Goal: Information Seeking & Learning: Learn about a topic

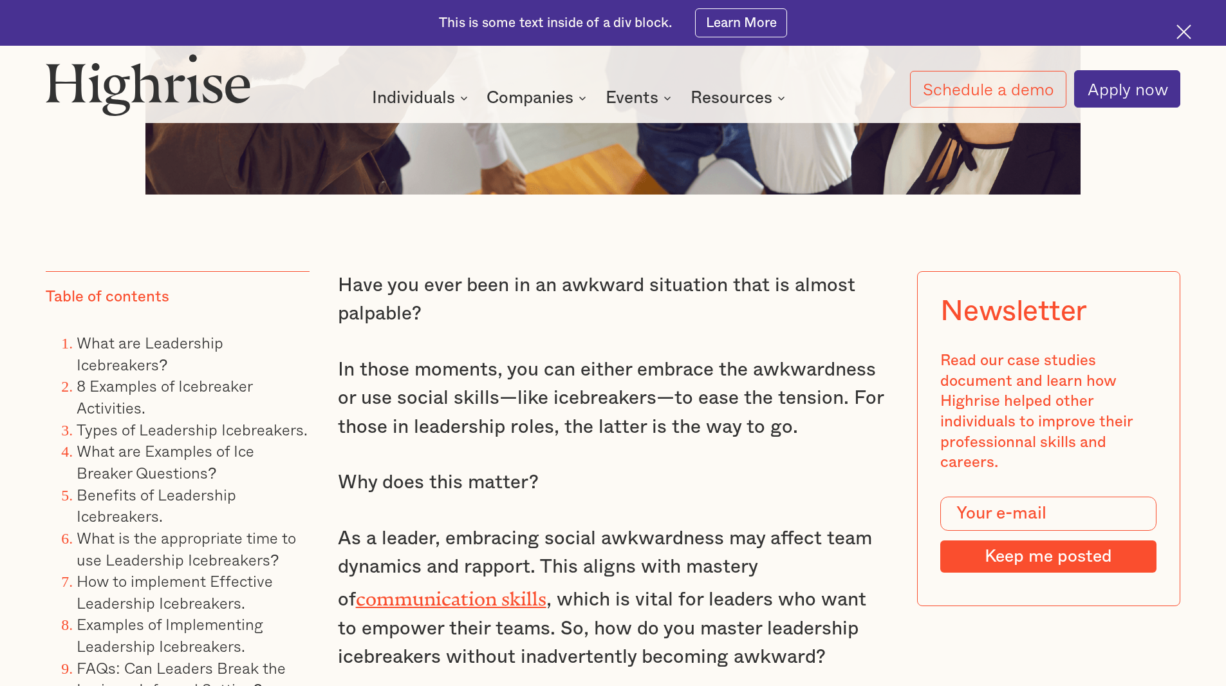
scroll to position [1030, 0]
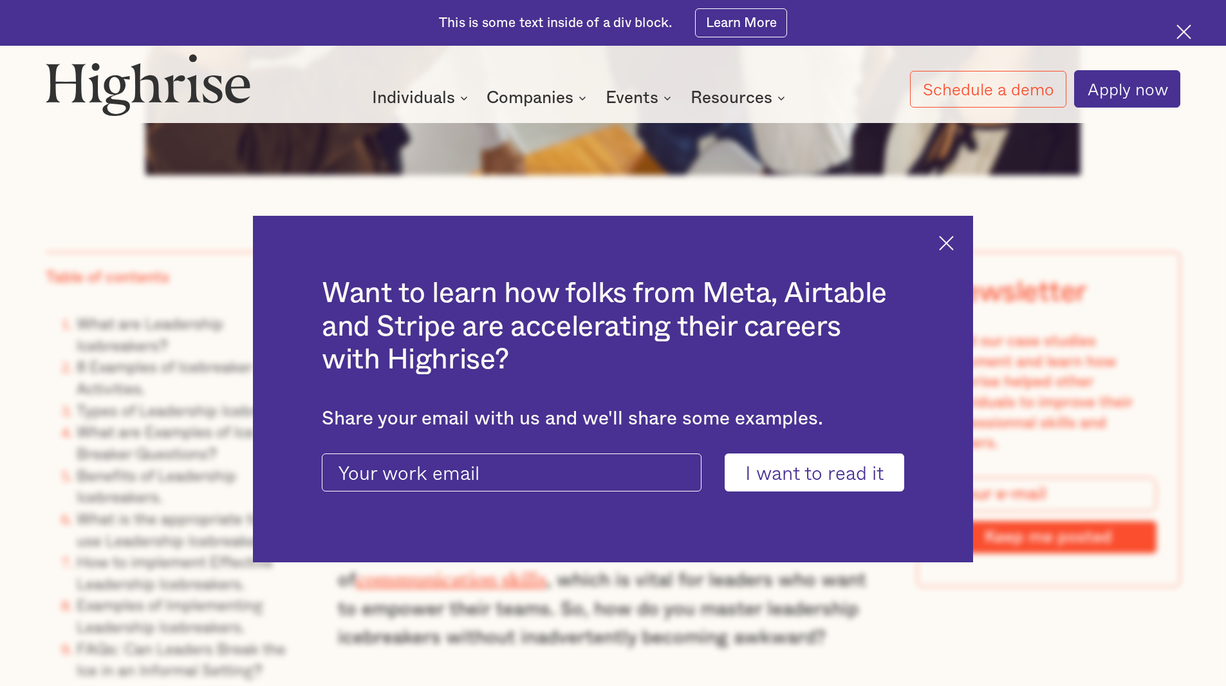
click at [954, 238] on img at bounding box center [946, 243] width 15 height 15
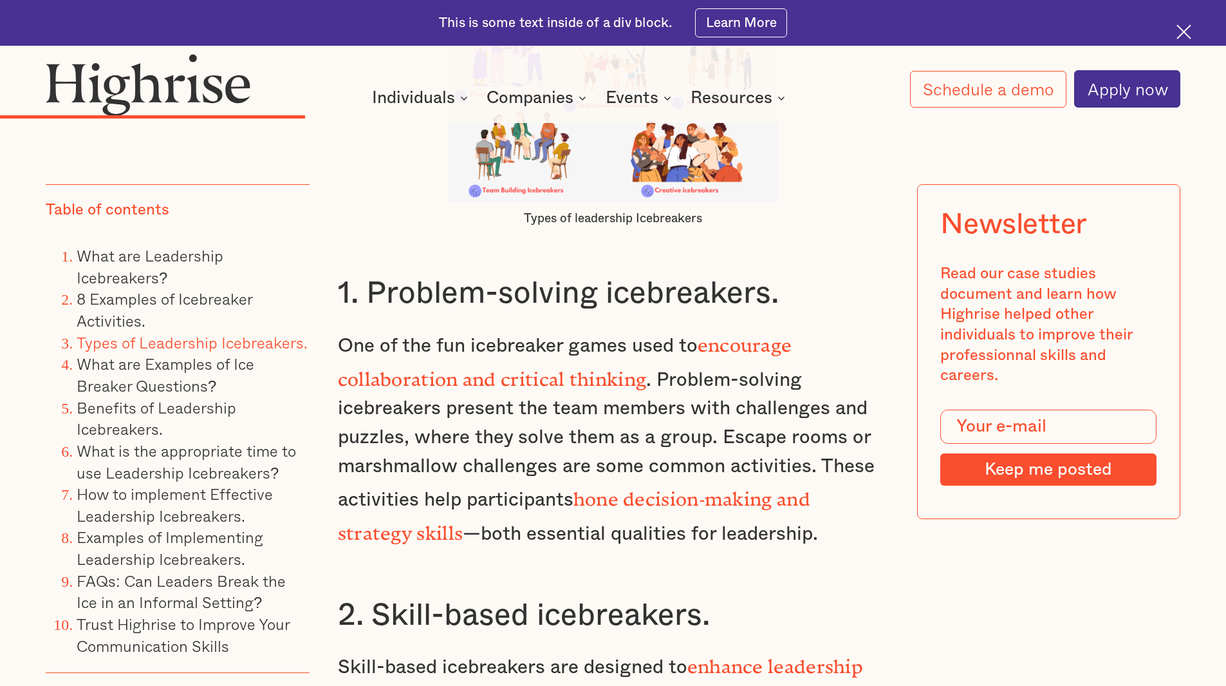
scroll to position [6373, 0]
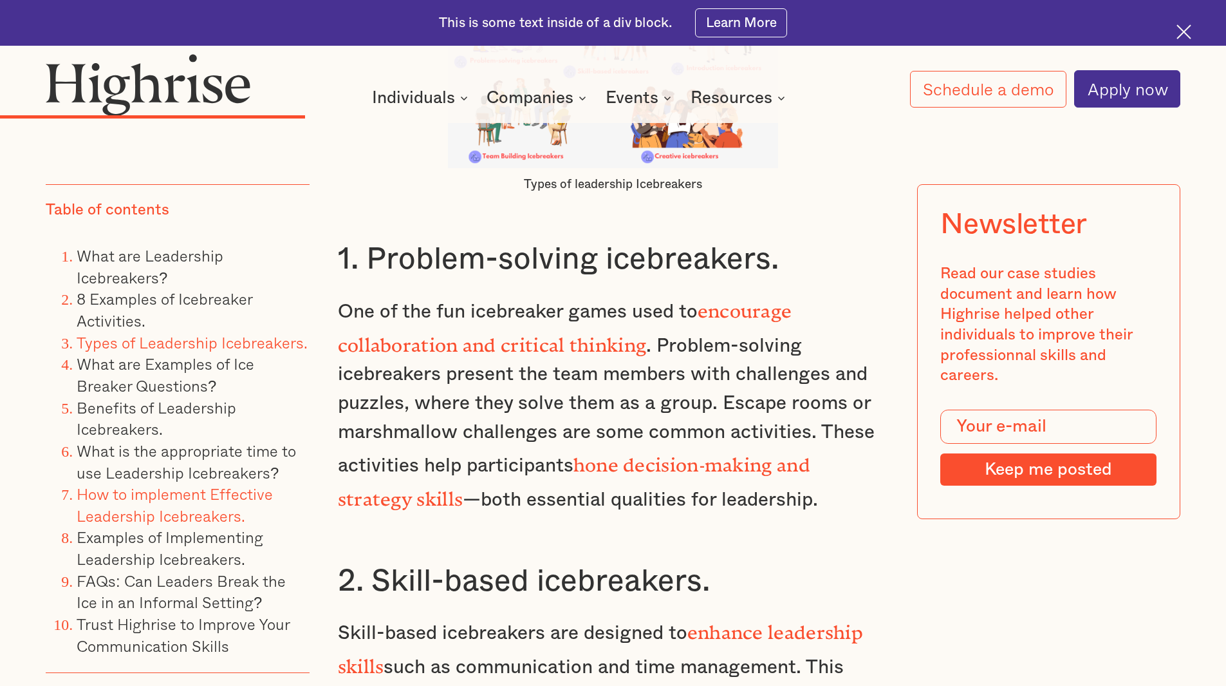
click at [186, 496] on link "How to implement Effective Leadership Icebreakers." at bounding box center [175, 505] width 196 height 46
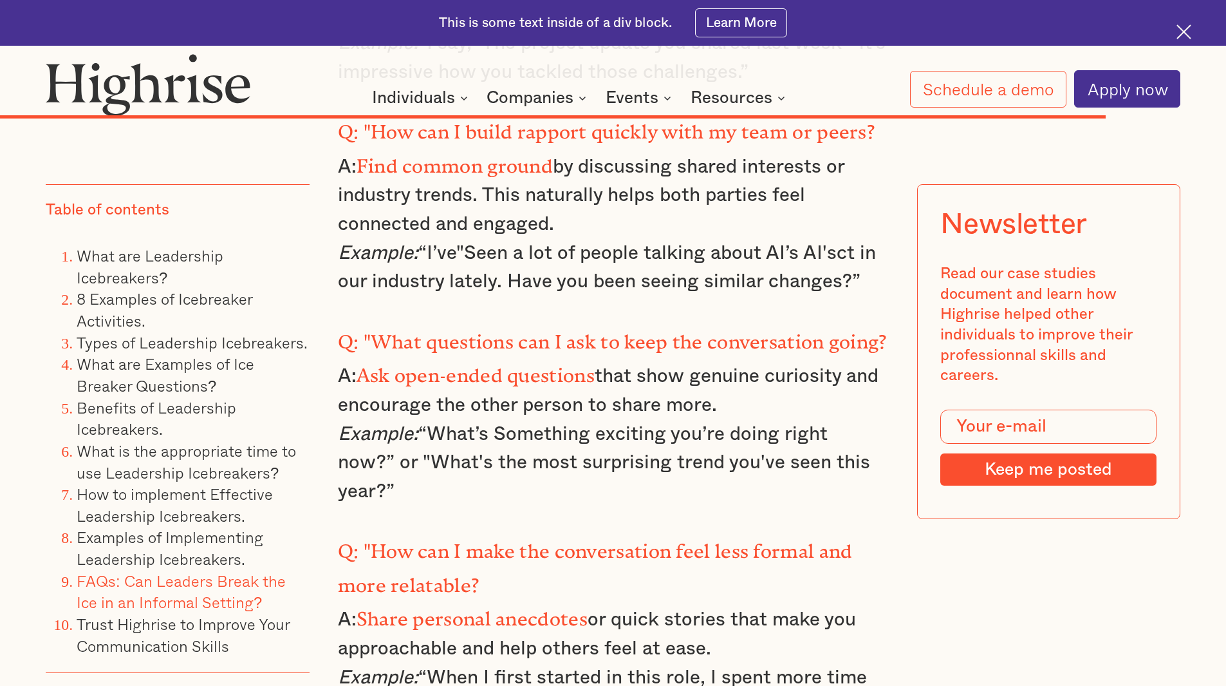
scroll to position [19153, 0]
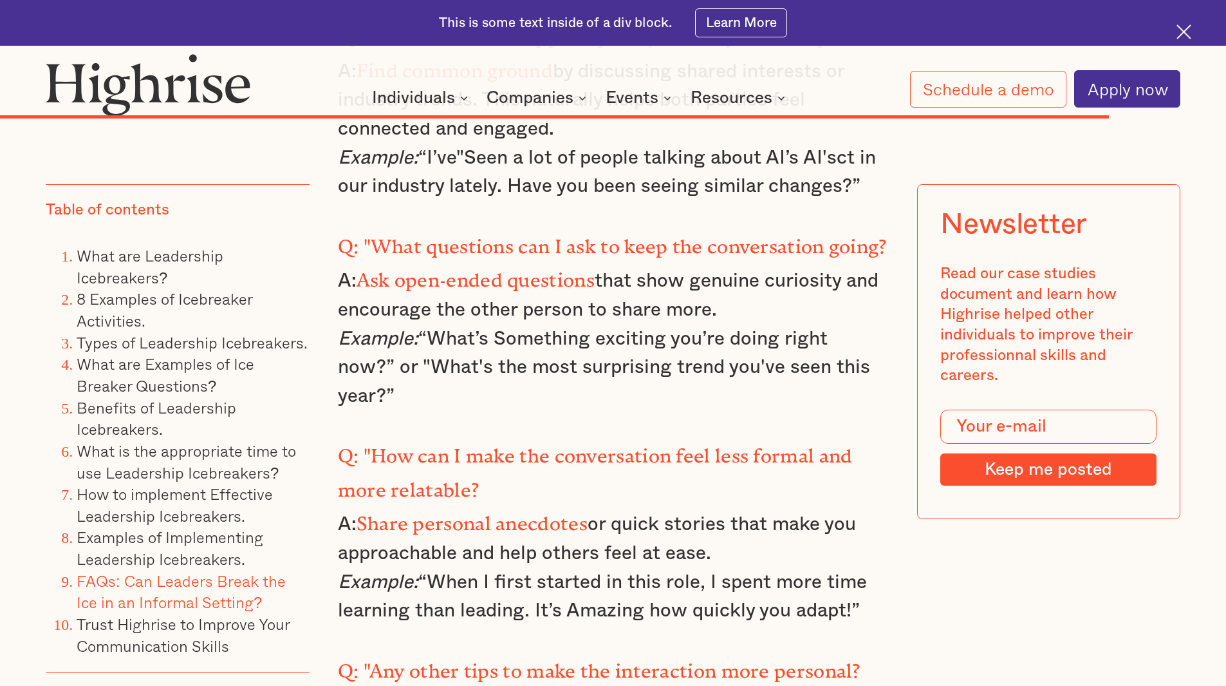
scroll to position [6373, 0]
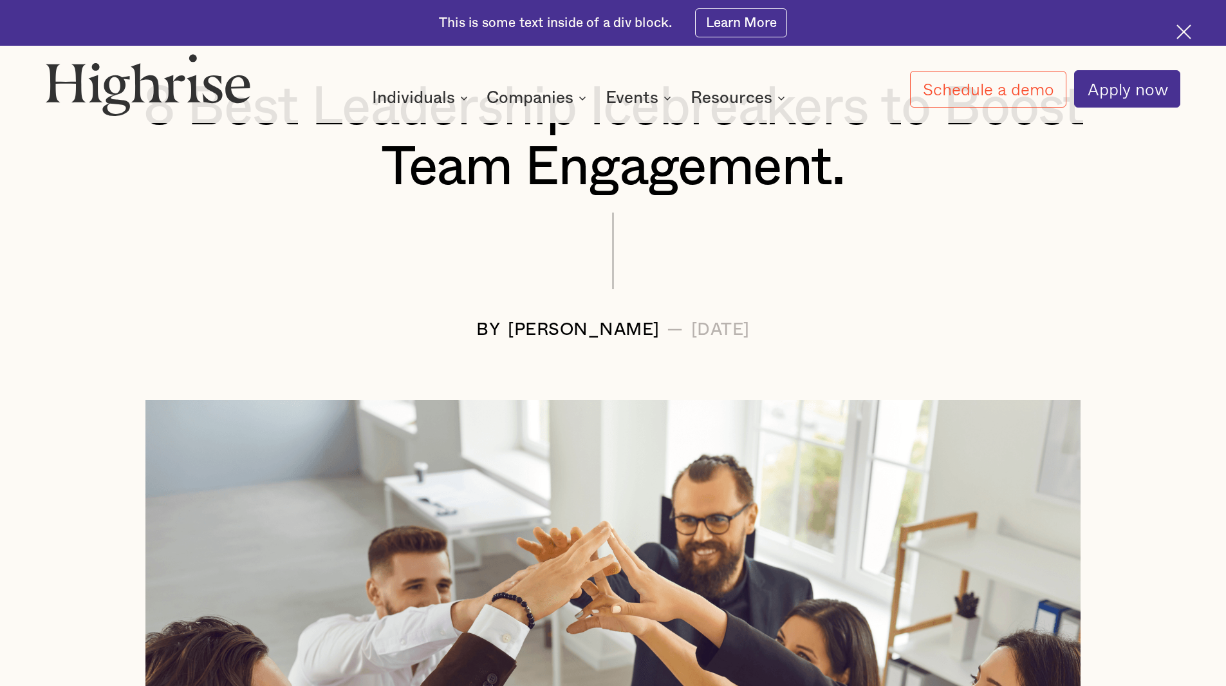
scroll to position [386, 0]
